Goal: Information Seeking & Learning: Get advice/opinions

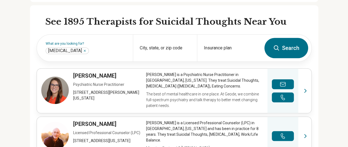
scroll to position [185, 0]
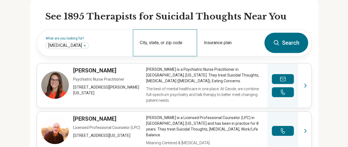
click at [167, 35] on div "City, state, or zip code" at bounding box center [165, 42] width 64 height 27
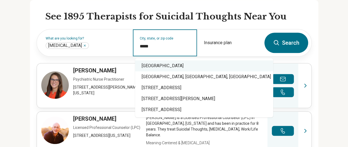
click at [159, 70] on div "Charlotte, NC 28226" at bounding box center [204, 65] width 138 height 11
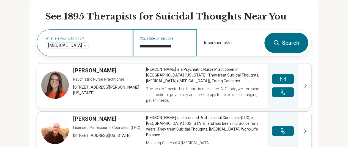
type input "**********"
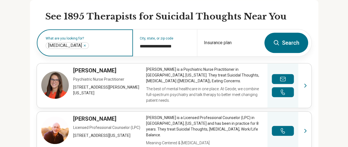
click at [106, 46] on input "text" at bounding box center [108, 45] width 36 height 7
type input "***"
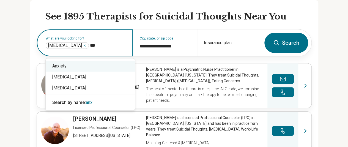
click at [105, 64] on div "Anxiety" at bounding box center [90, 66] width 89 height 11
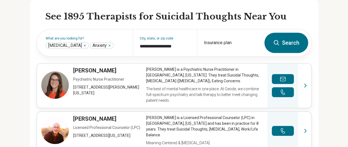
click at [105, 64] on link "View profile" at bounding box center [174, 85] width 274 height 45
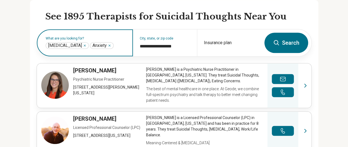
click at [117, 48] on input "text" at bounding box center [121, 45] width 12 height 7
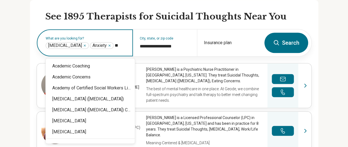
type input "***"
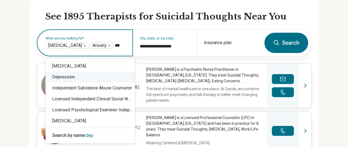
click at [117, 77] on div "Depression" at bounding box center [90, 77] width 89 height 11
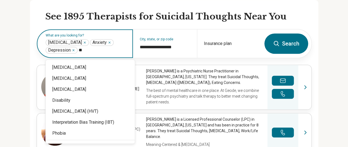
type input "***"
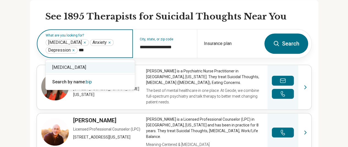
click at [111, 68] on div "Bipolar Disorder" at bounding box center [90, 67] width 89 height 11
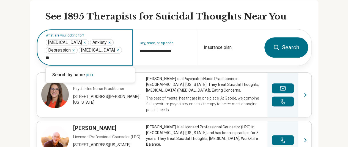
type input "*"
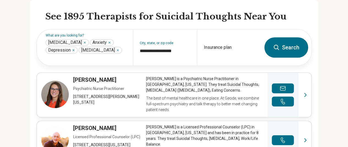
click at [294, 49] on button "Search" at bounding box center [286, 47] width 44 height 20
click at [235, 58] on div "Insurance plan" at bounding box center [229, 47] width 64 height 36
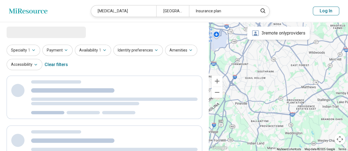
select select "***"
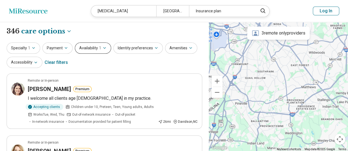
click at [95, 50] on button "Availability 1" at bounding box center [93, 48] width 36 height 11
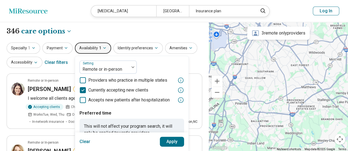
click at [95, 50] on button "Availability 1" at bounding box center [93, 48] width 36 height 11
click at [85, 90] on label "Currently accepting new clients" at bounding box center [113, 90] width 69 height 7
click at [104, 48] on icon "button" at bounding box center [104, 48] width 4 height 4
click at [35, 65] on button "Accessibility" at bounding box center [25, 62] width 36 height 11
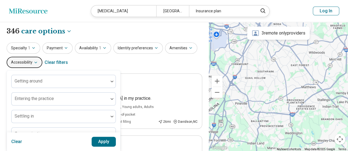
click at [35, 65] on button "Accessibility" at bounding box center [25, 62] width 36 height 11
click at [166, 51] on button "Amenities" at bounding box center [181, 48] width 32 height 11
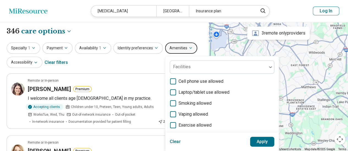
click at [166, 51] on button "Amenities" at bounding box center [181, 48] width 32 height 11
click at [144, 49] on button "Identity preferences" at bounding box center [137, 48] width 49 height 11
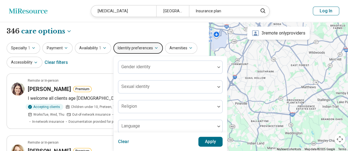
click at [144, 49] on button "Identity preferences" at bounding box center [137, 48] width 49 height 11
click at [82, 60] on div "Specialty 1 Payment Availability 1 Identity preferences Gender identity Sexual …" at bounding box center [104, 56] width 195 height 27
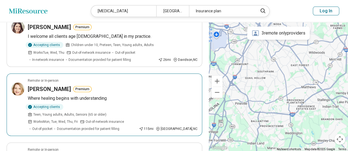
scroll to position [0, 0]
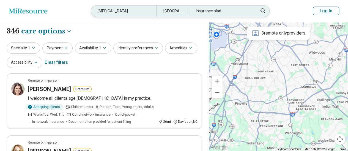
click at [180, 12] on div "Charlotte, NC 28226" at bounding box center [172, 10] width 33 height 11
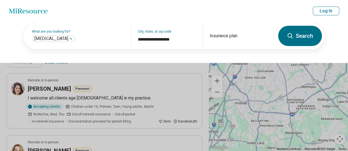
click at [286, 38] on button "Search" at bounding box center [300, 36] width 44 height 20
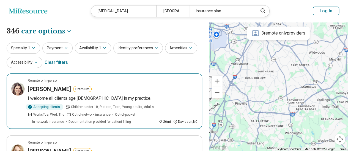
scroll to position [9, 0]
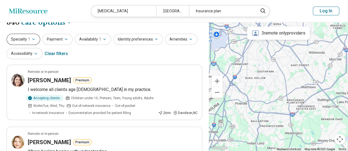
click at [35, 41] on icon "button" at bounding box center [33, 39] width 4 height 4
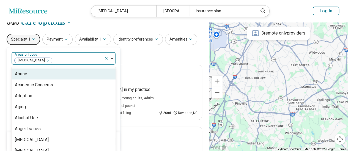
click at [61, 60] on div at bounding box center [77, 61] width 49 height 8
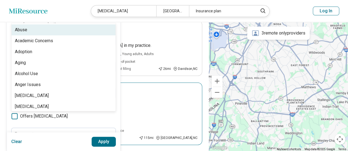
scroll to position [51, 0]
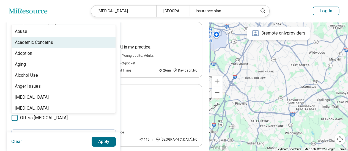
click at [70, 42] on div "Academic Concerns" at bounding box center [64, 42] width 104 height 11
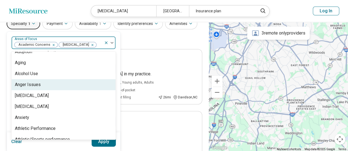
scroll to position [18, 0]
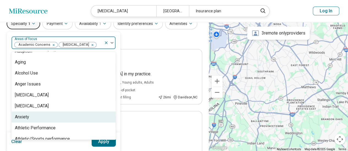
click at [52, 115] on div "Anxiety" at bounding box center [64, 117] width 104 height 11
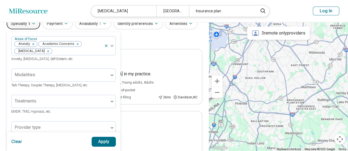
scroll to position [0, 0]
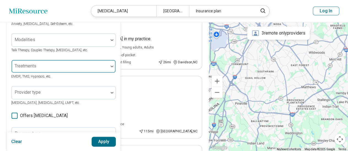
click at [54, 72] on div "Treatments" at bounding box center [63, 66] width 104 height 13
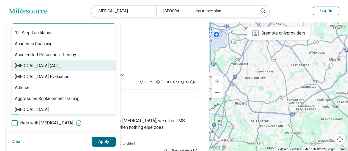
scroll to position [77, 0]
